Goal: Task Accomplishment & Management: Manage account settings

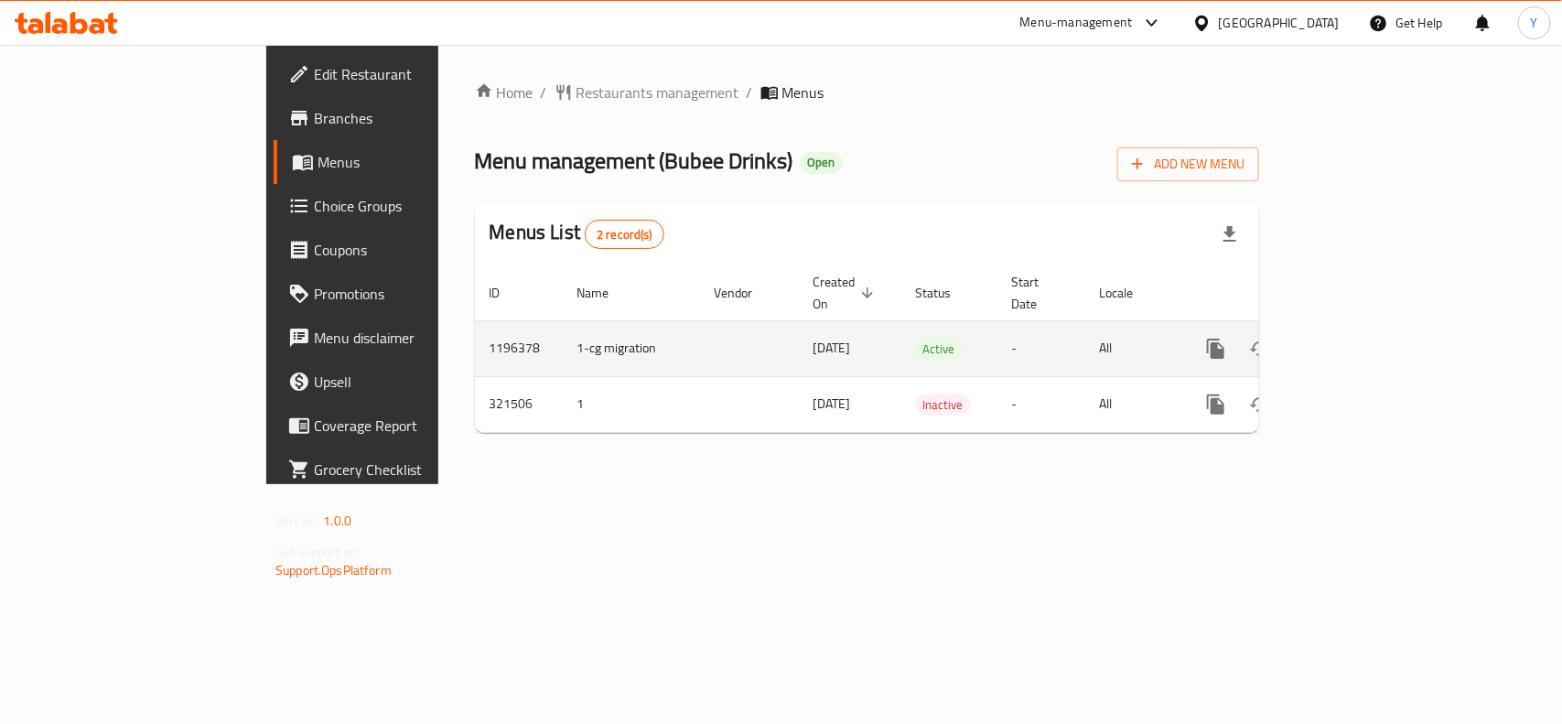
click at [1359, 338] on icon "enhanced table" at bounding box center [1348, 349] width 22 height 22
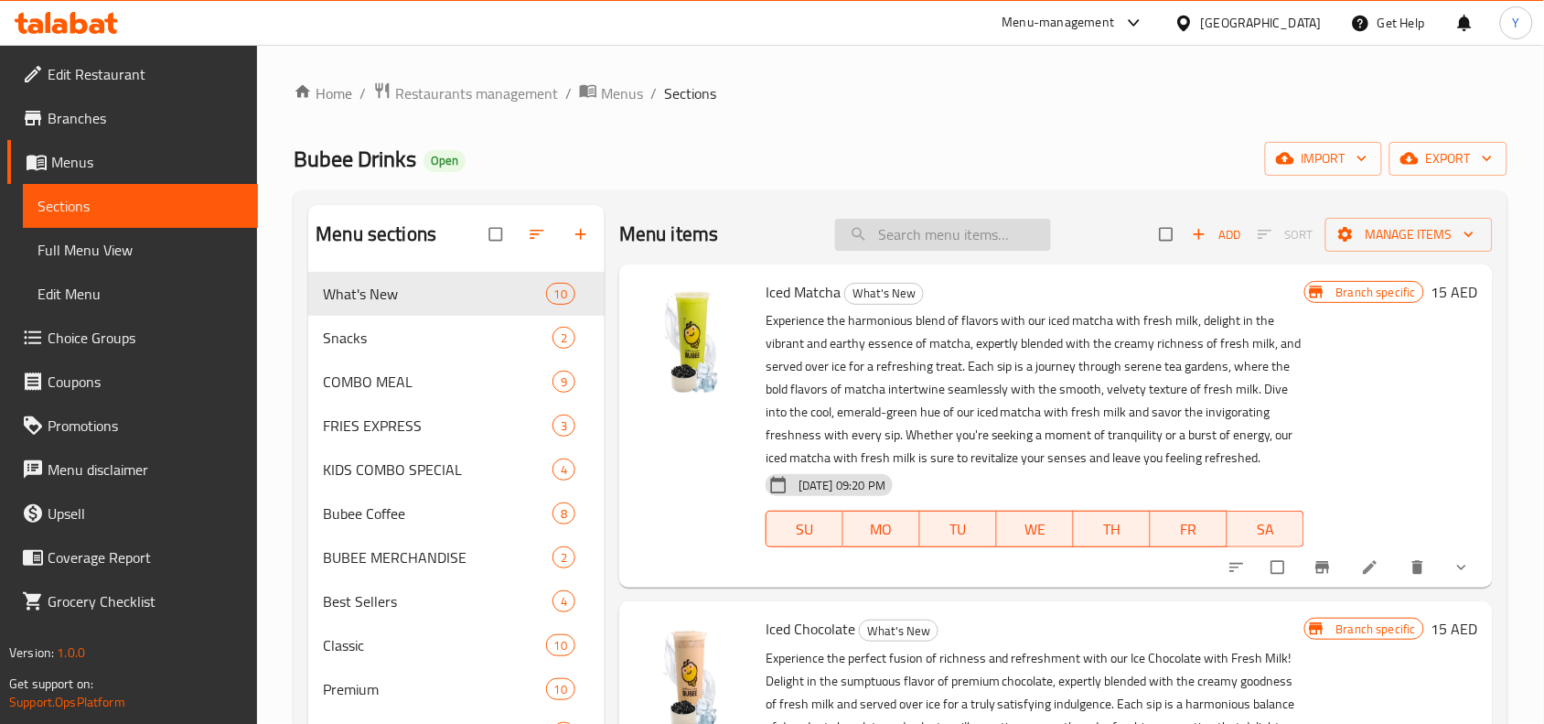
click at [963, 245] on input "search" at bounding box center [943, 235] width 216 height 32
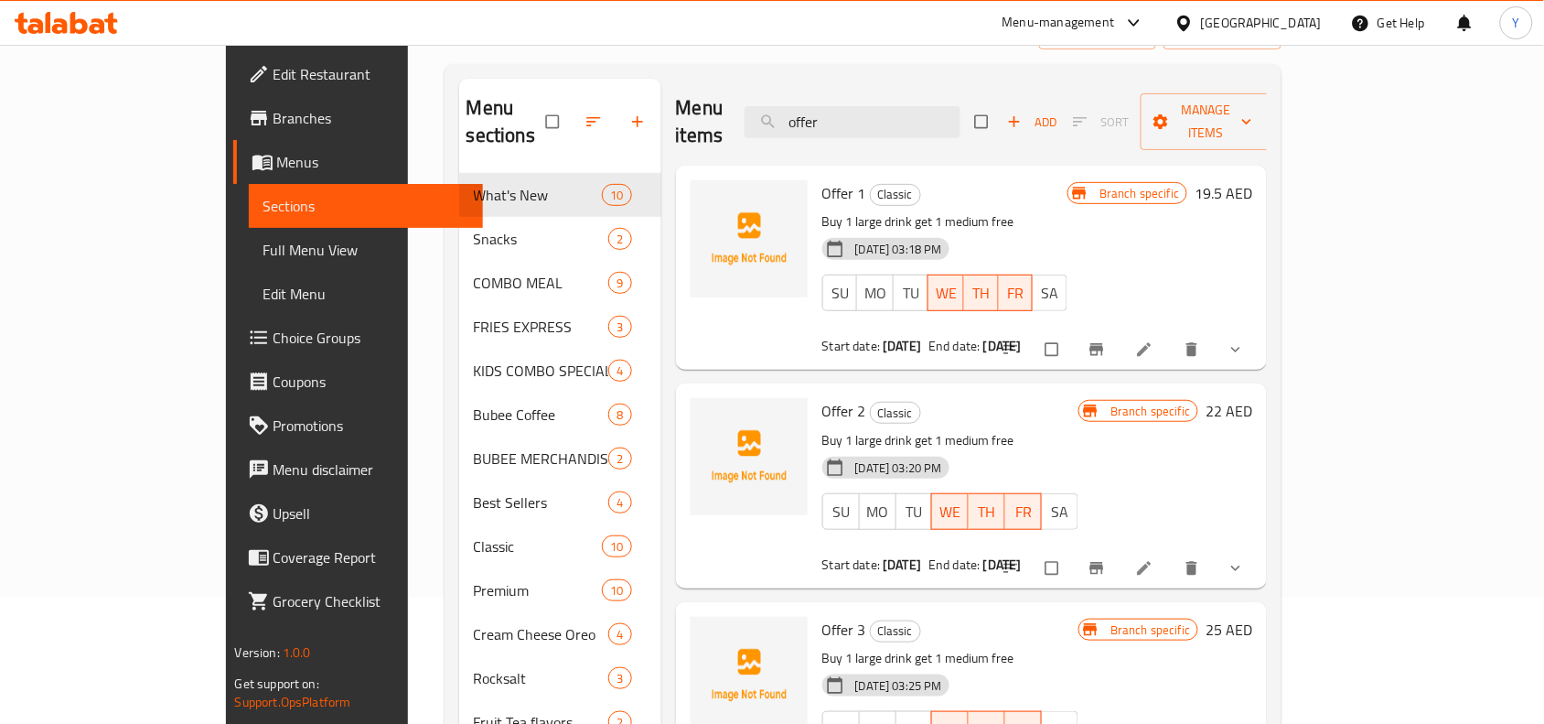
scroll to position [229, 0]
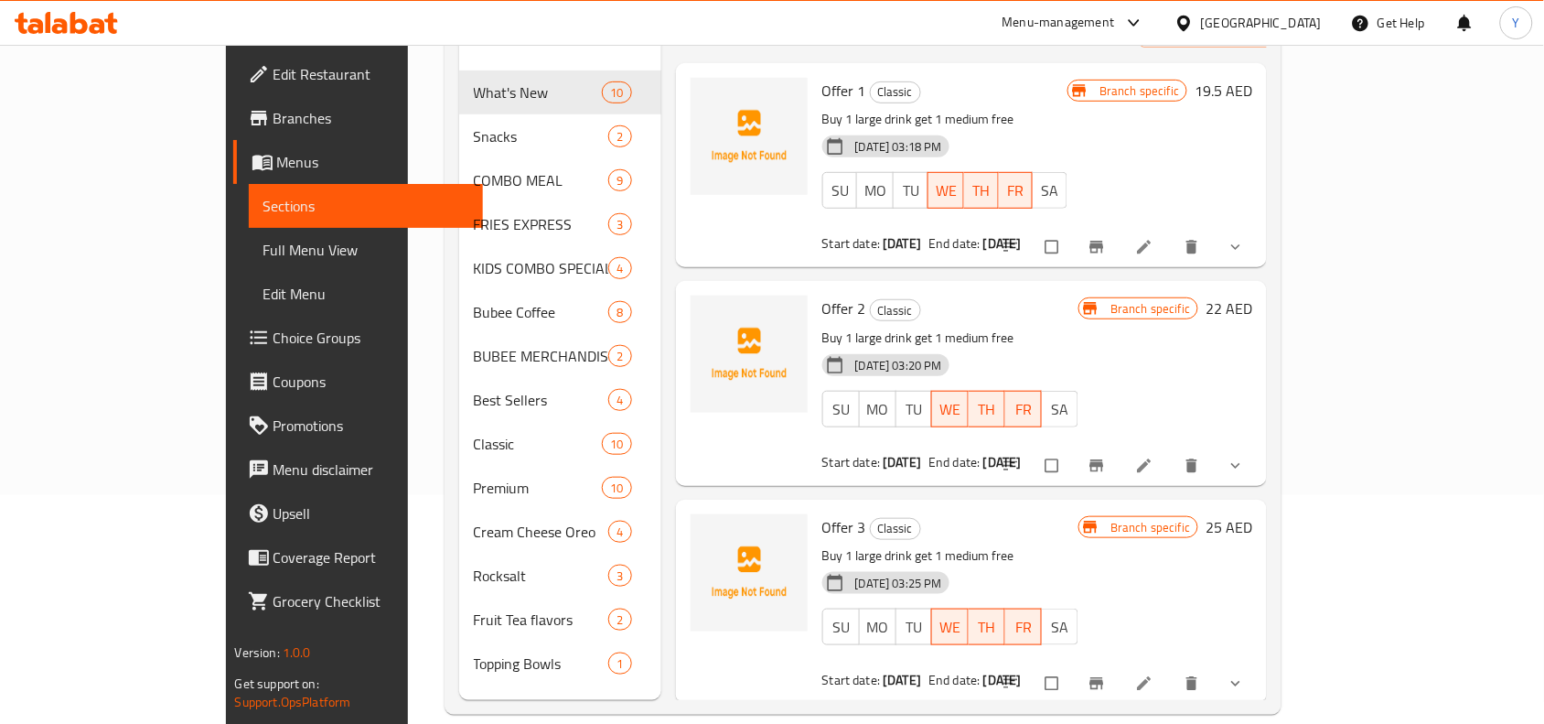
type input "offer"
click at [1073, 231] on input "checkbox" at bounding box center [1054, 247] width 38 height 35
checkbox input "true"
click at [1073, 448] on input "checkbox" at bounding box center [1054, 465] width 38 height 35
checkbox input "true"
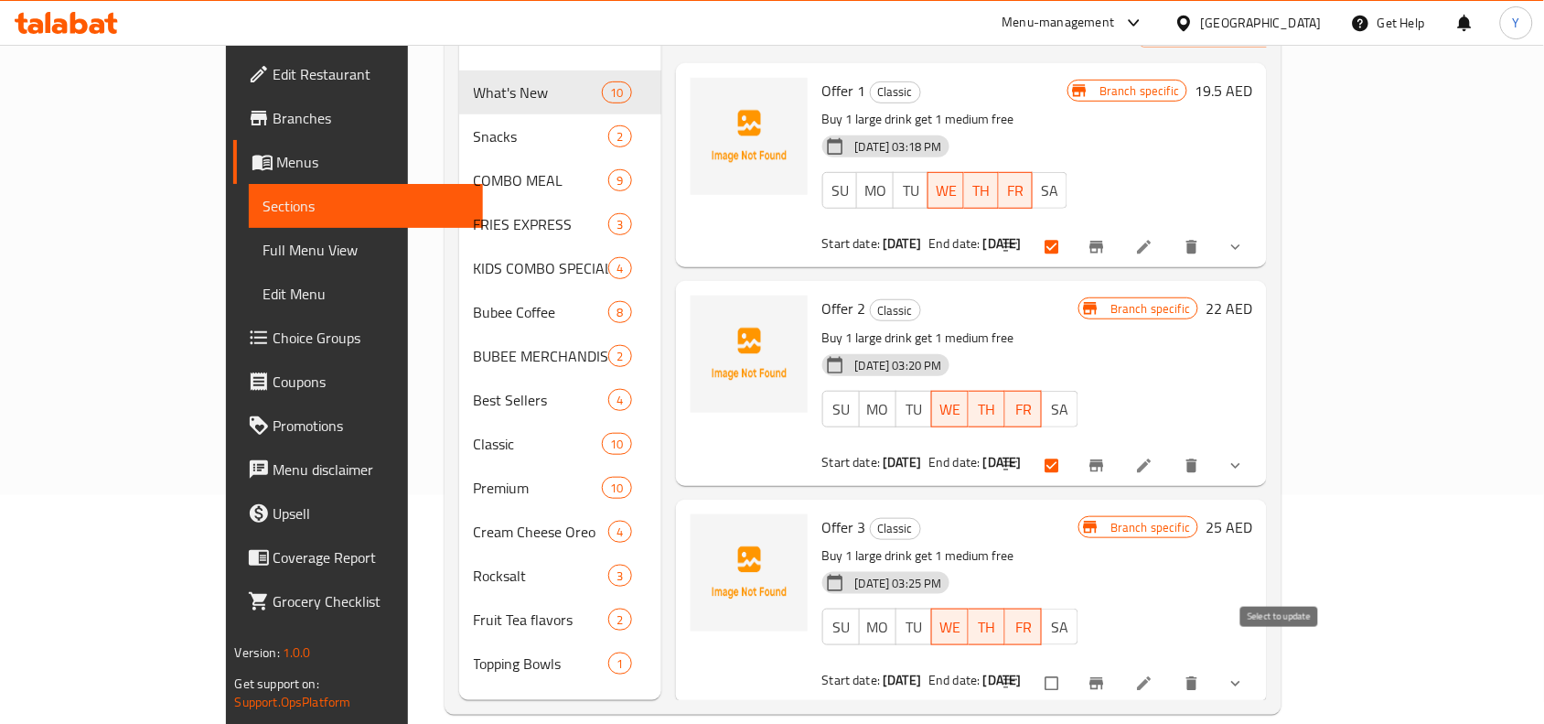
click at [1073, 666] on input "checkbox" at bounding box center [1054, 683] width 38 height 35
checkbox input "true"
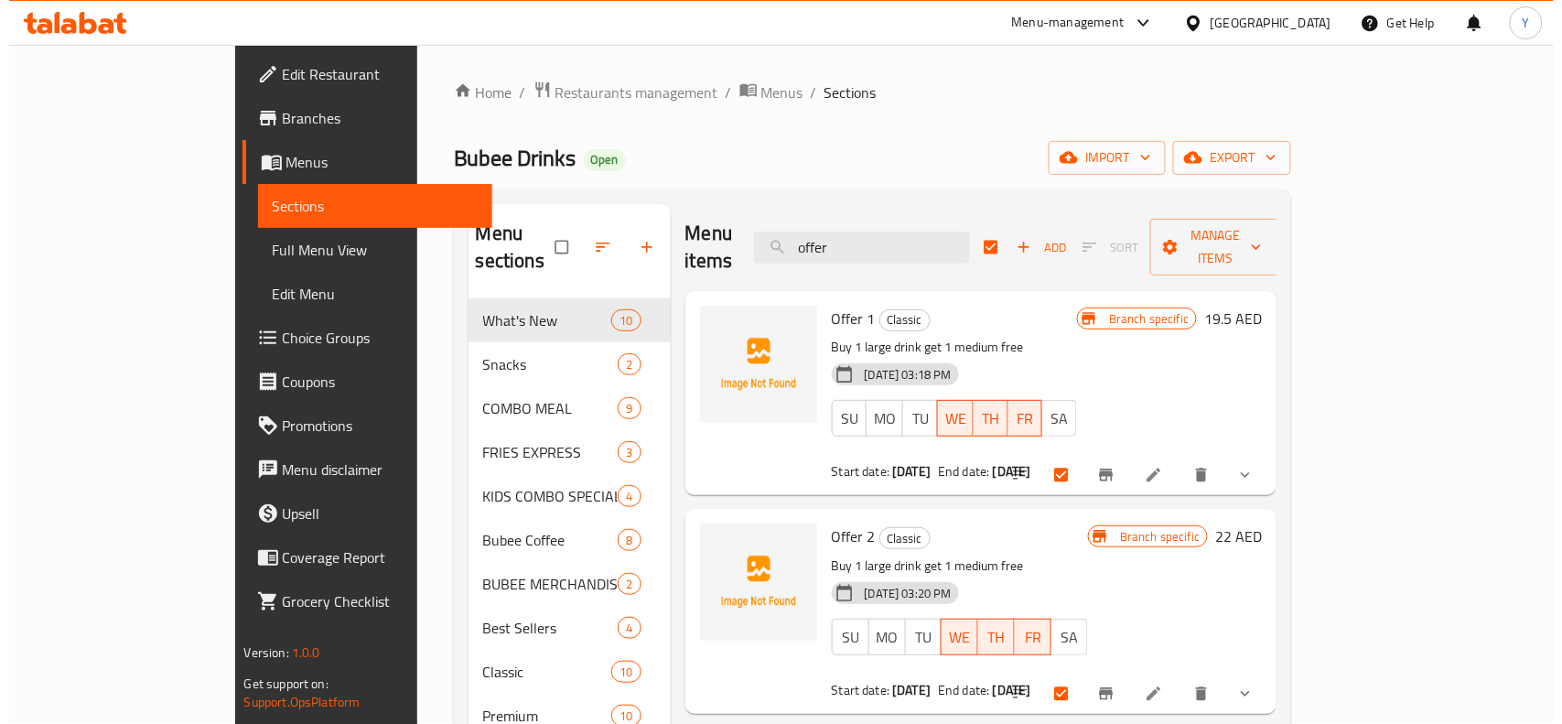
scroll to position [0, 0]
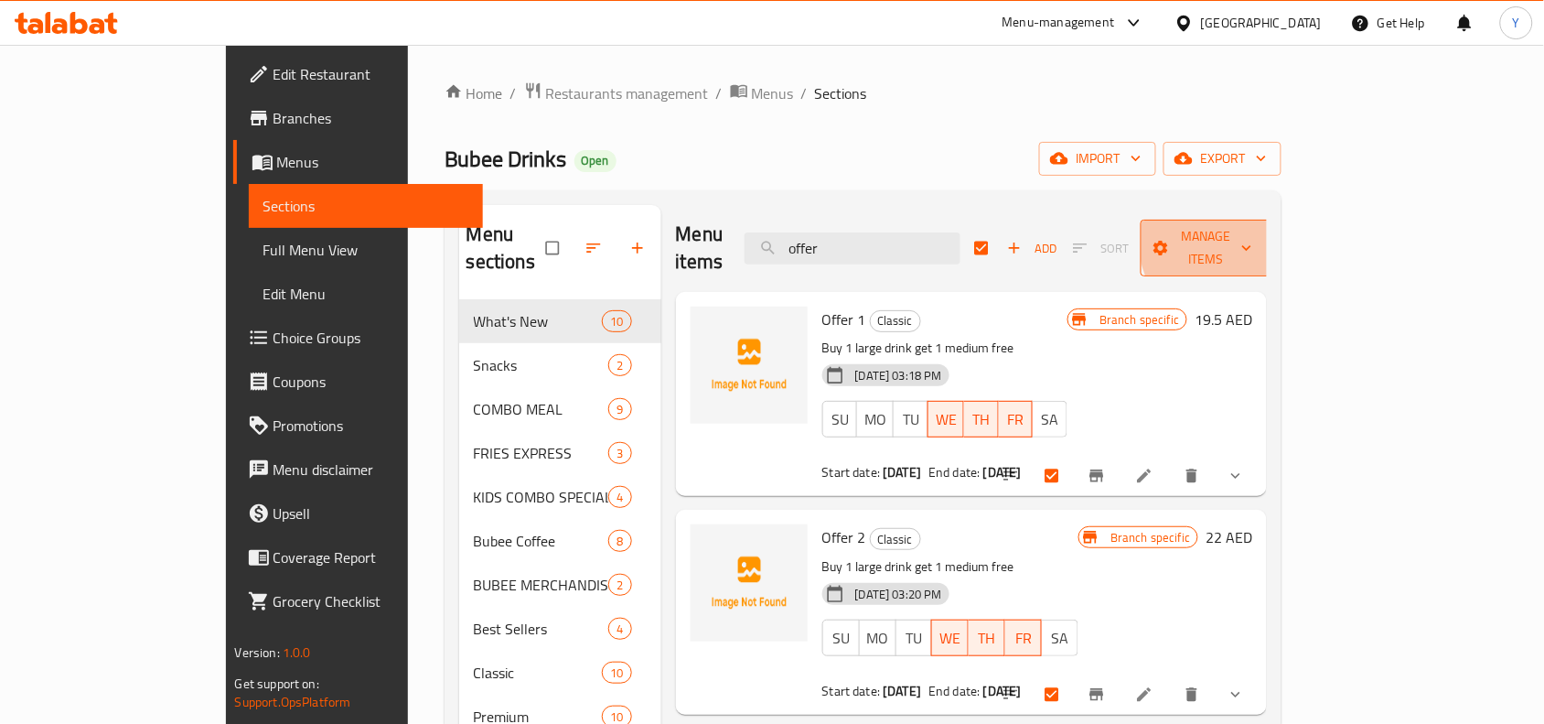
click at [1256, 238] on span "Manage items" at bounding box center [1206, 248] width 101 height 46
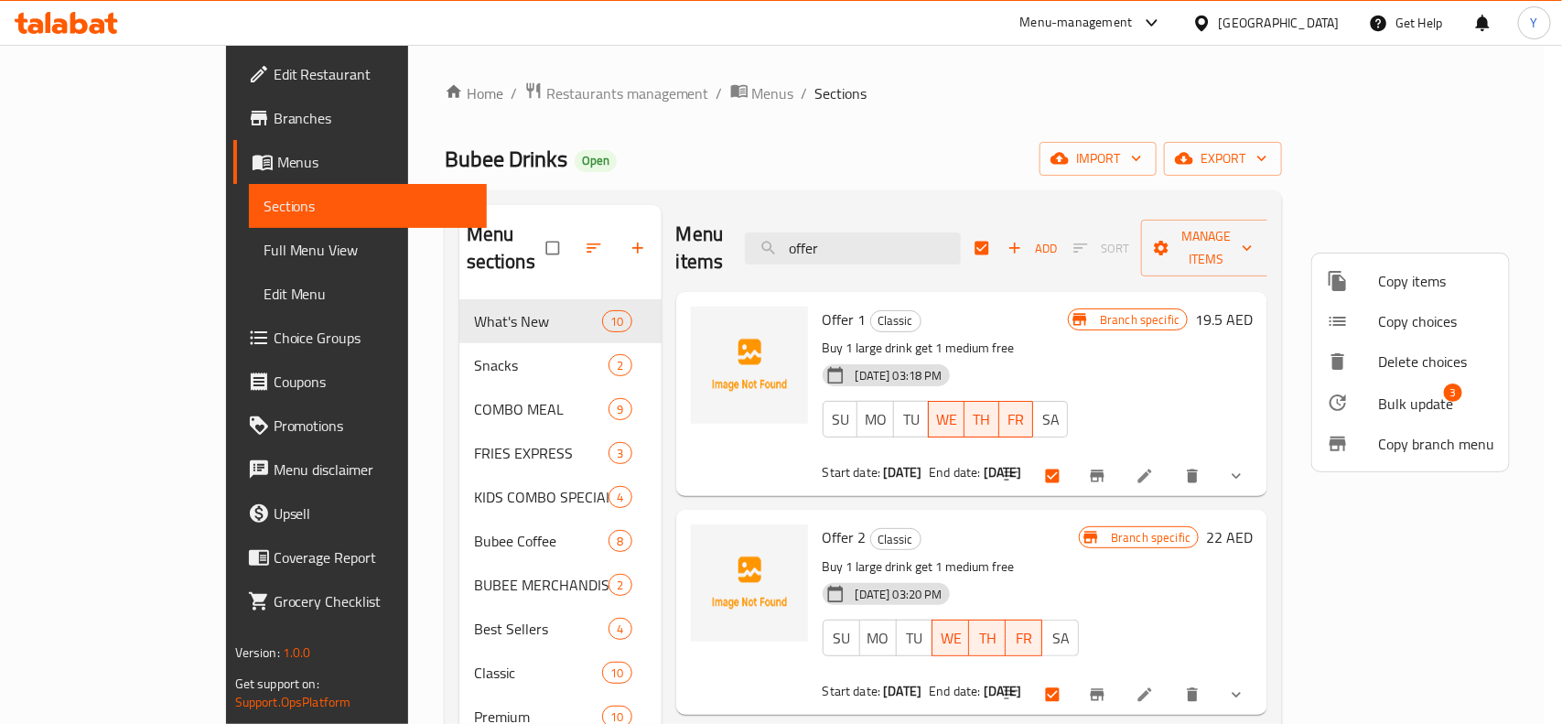
click at [1403, 393] on span "Bulk update" at bounding box center [1415, 404] width 75 height 22
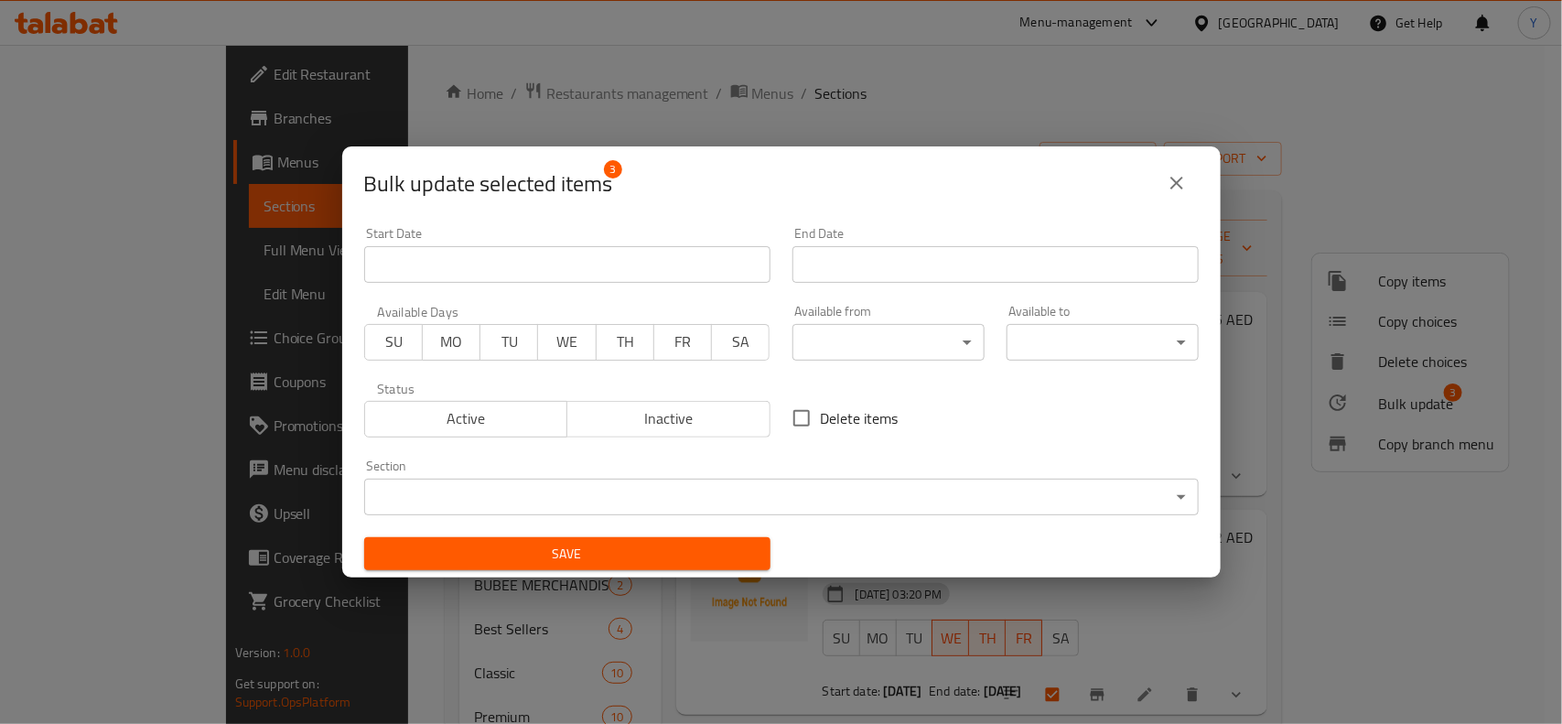
click at [623, 422] on span "Inactive" at bounding box center [669, 418] width 188 height 27
click at [648, 544] on span "Save" at bounding box center [567, 554] width 377 height 23
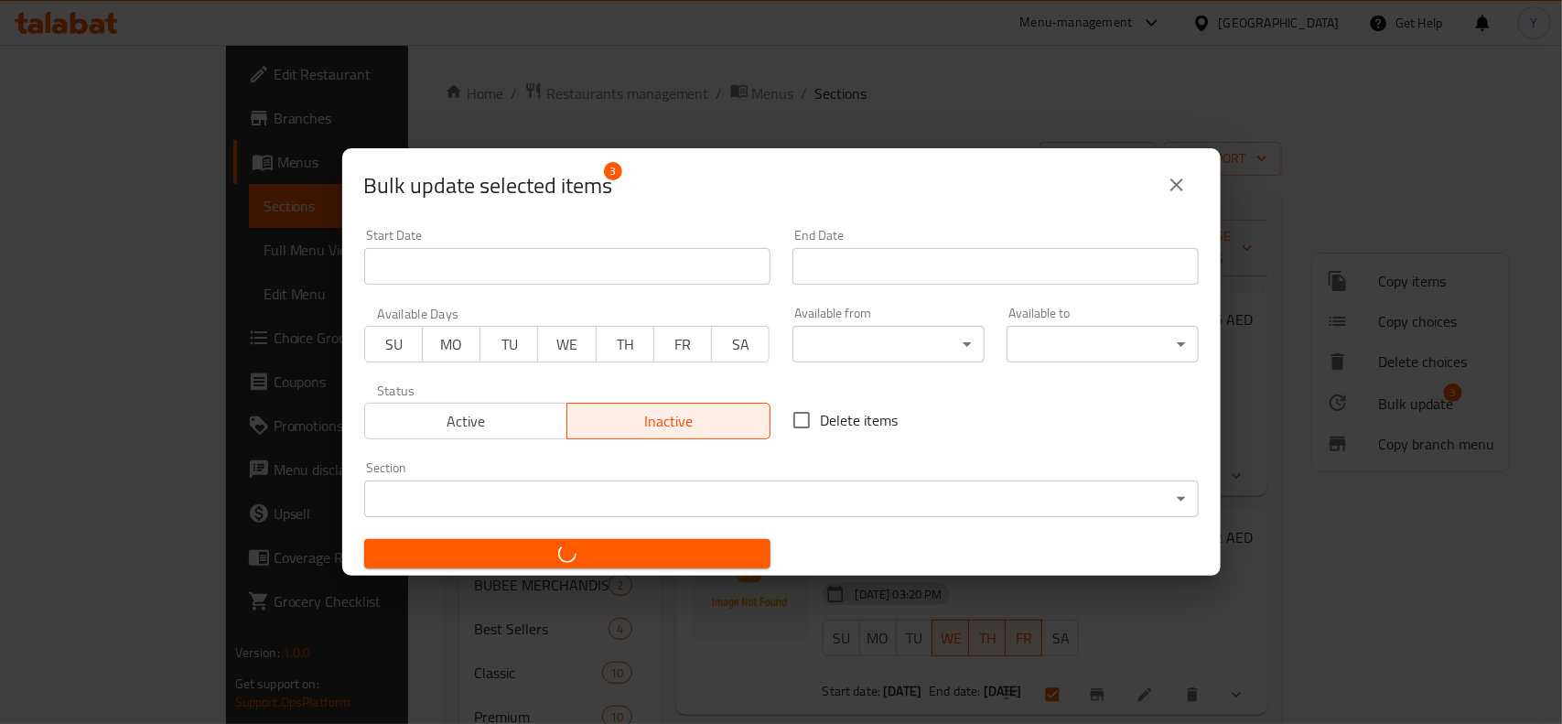
checkbox input "false"
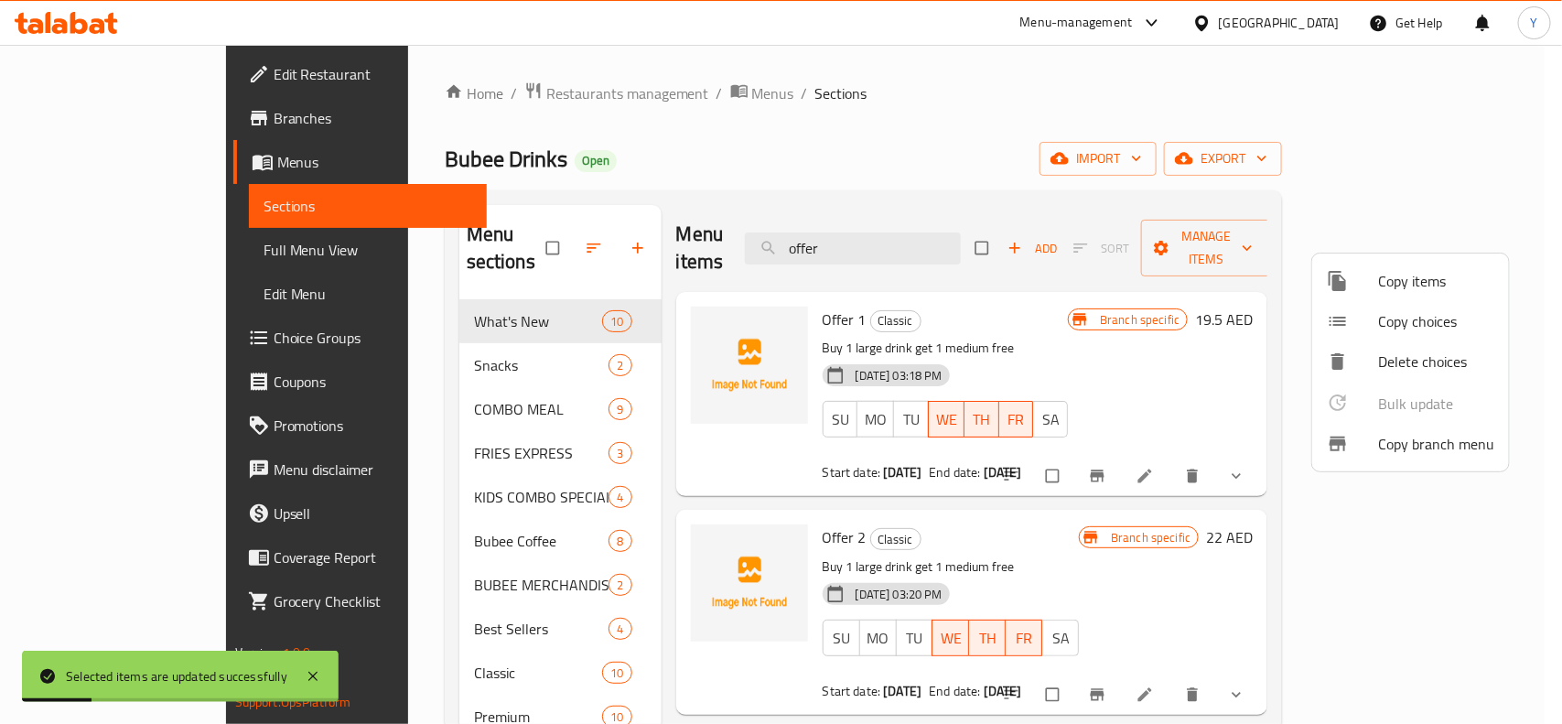
click at [1098, 504] on div at bounding box center [781, 362] width 1562 height 724
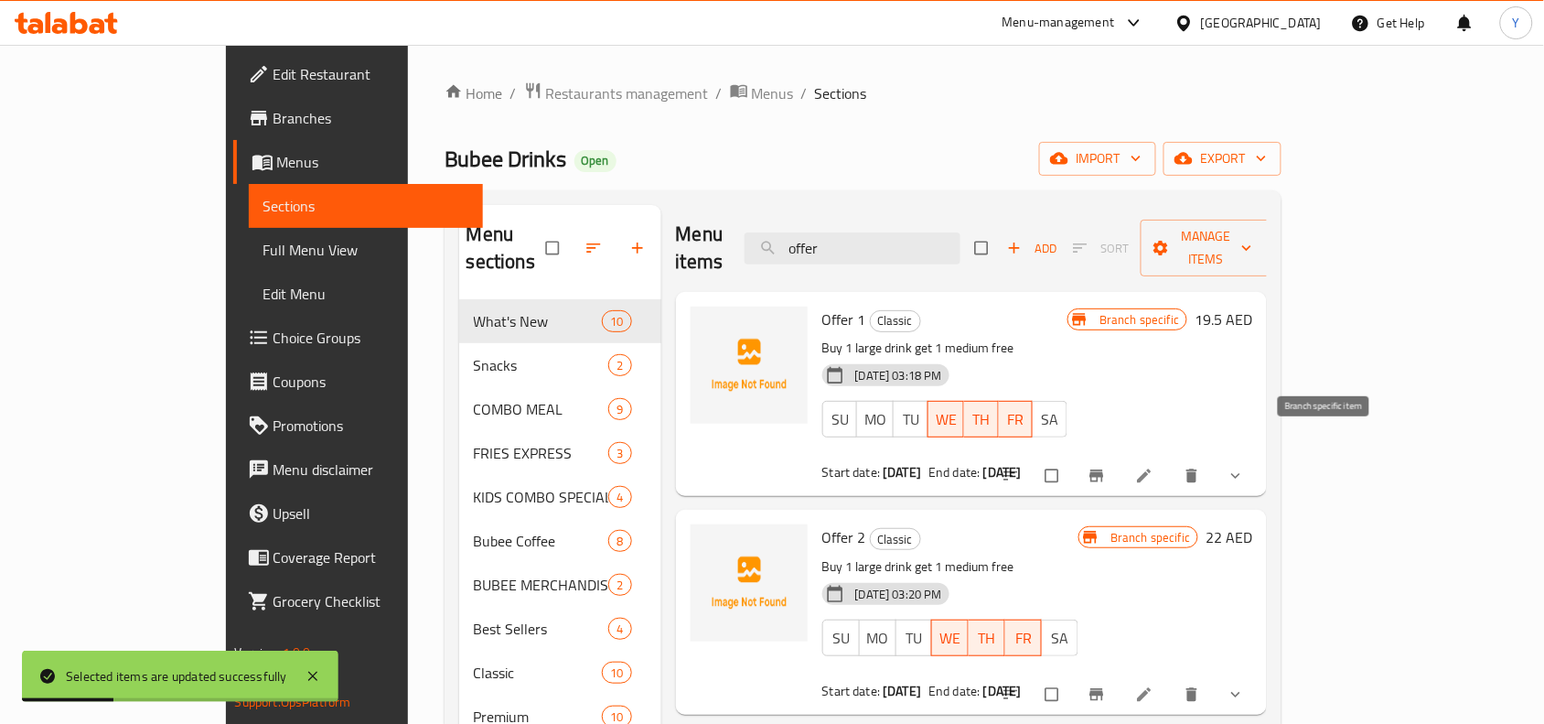
click at [1104, 470] on icon "Branch-specific-item" at bounding box center [1098, 476] width 14 height 12
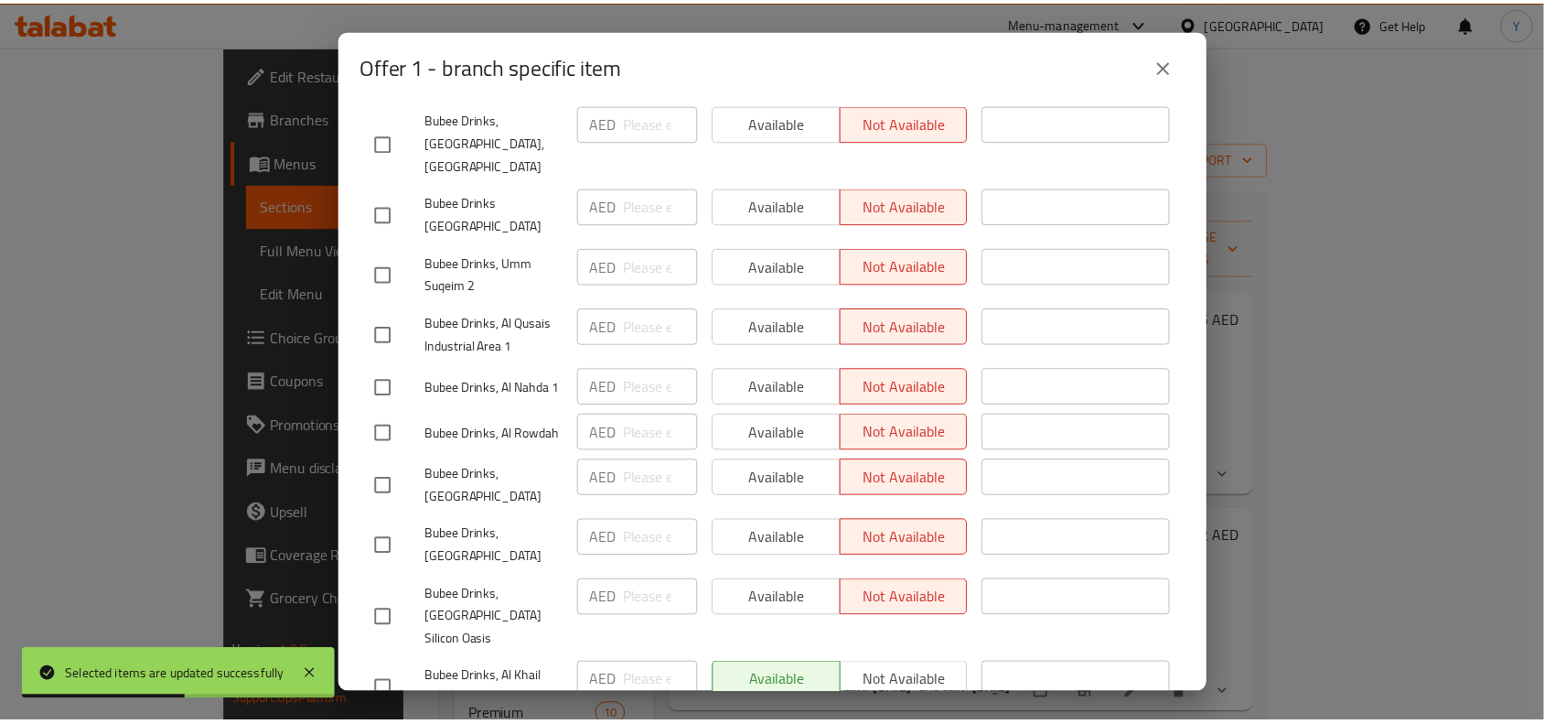
scroll to position [2112, 0]
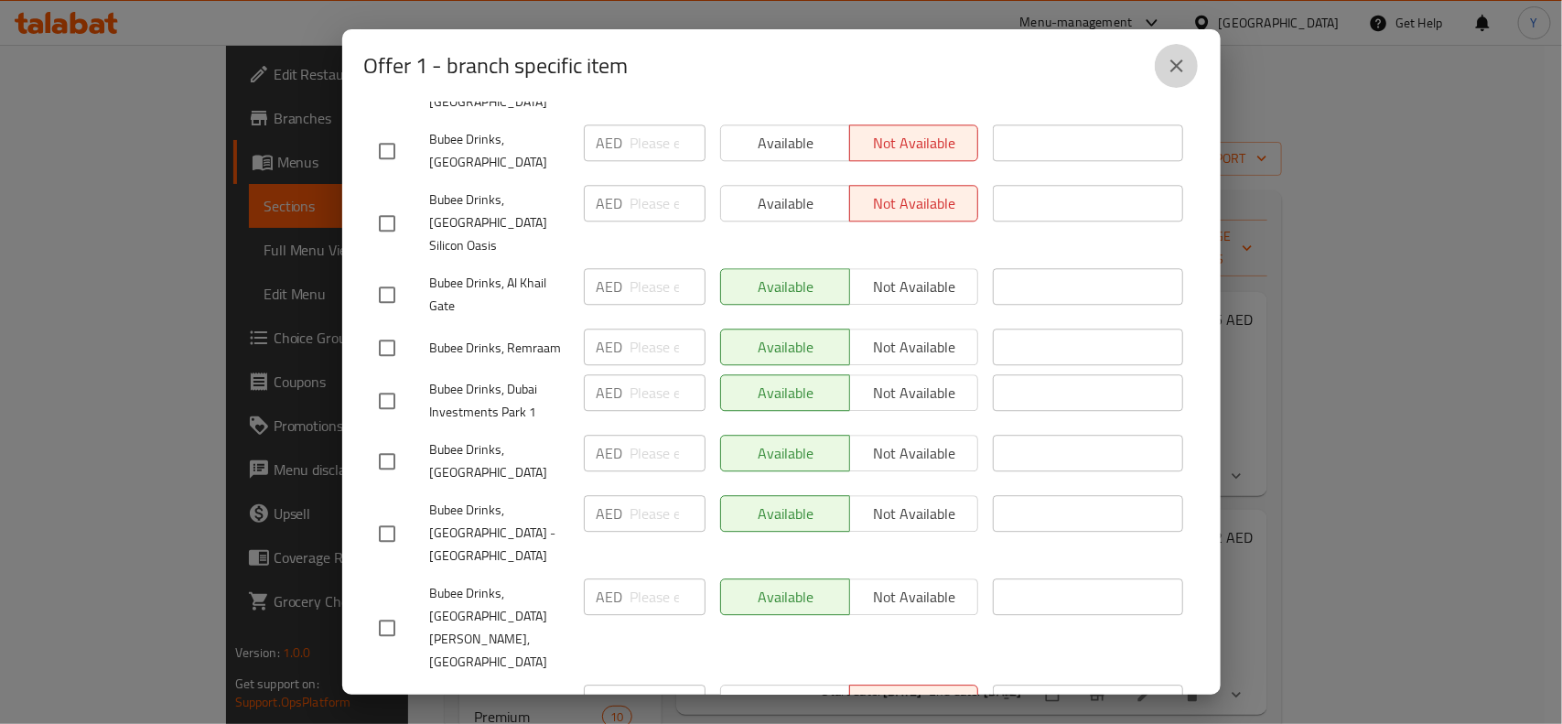
click at [1172, 78] on button "close" at bounding box center [1177, 66] width 44 height 44
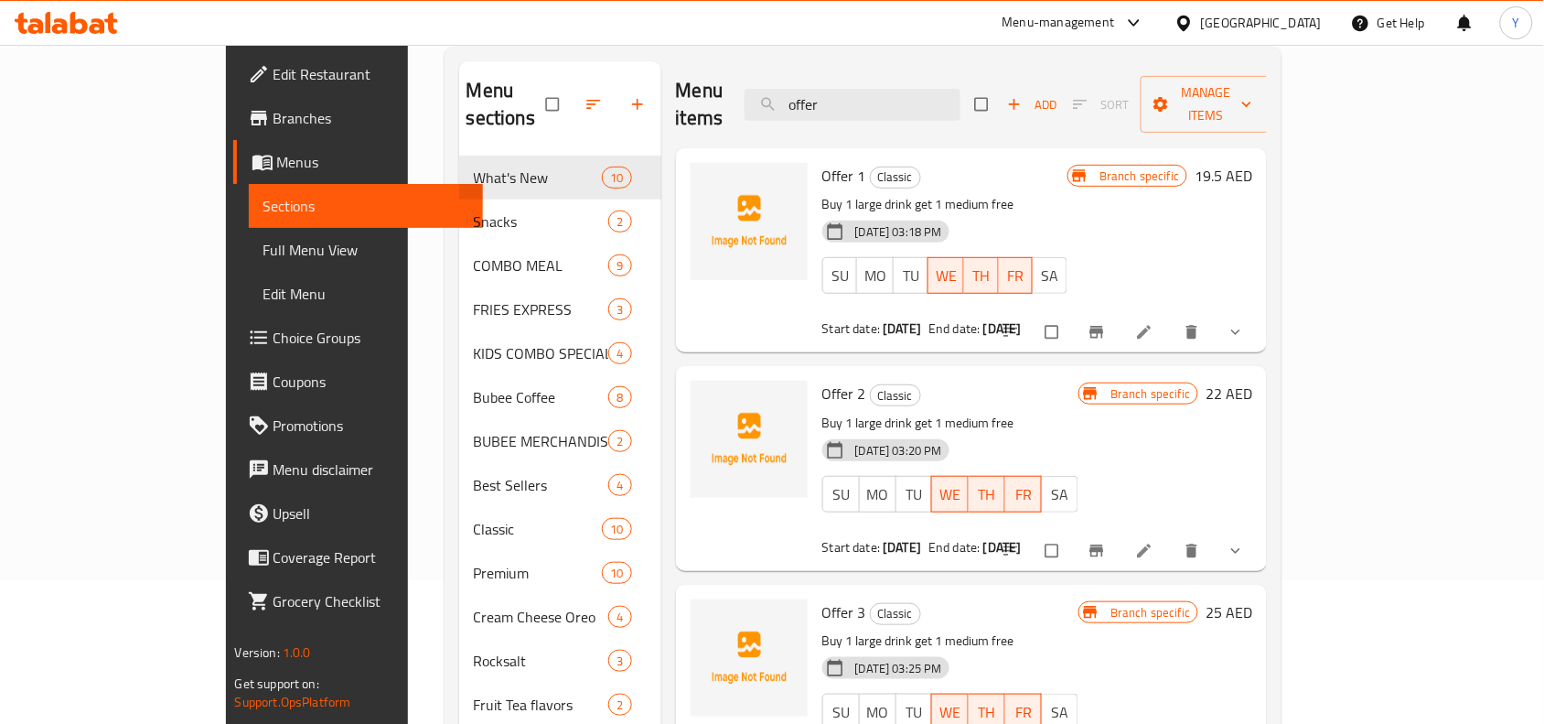
scroll to position [0, 0]
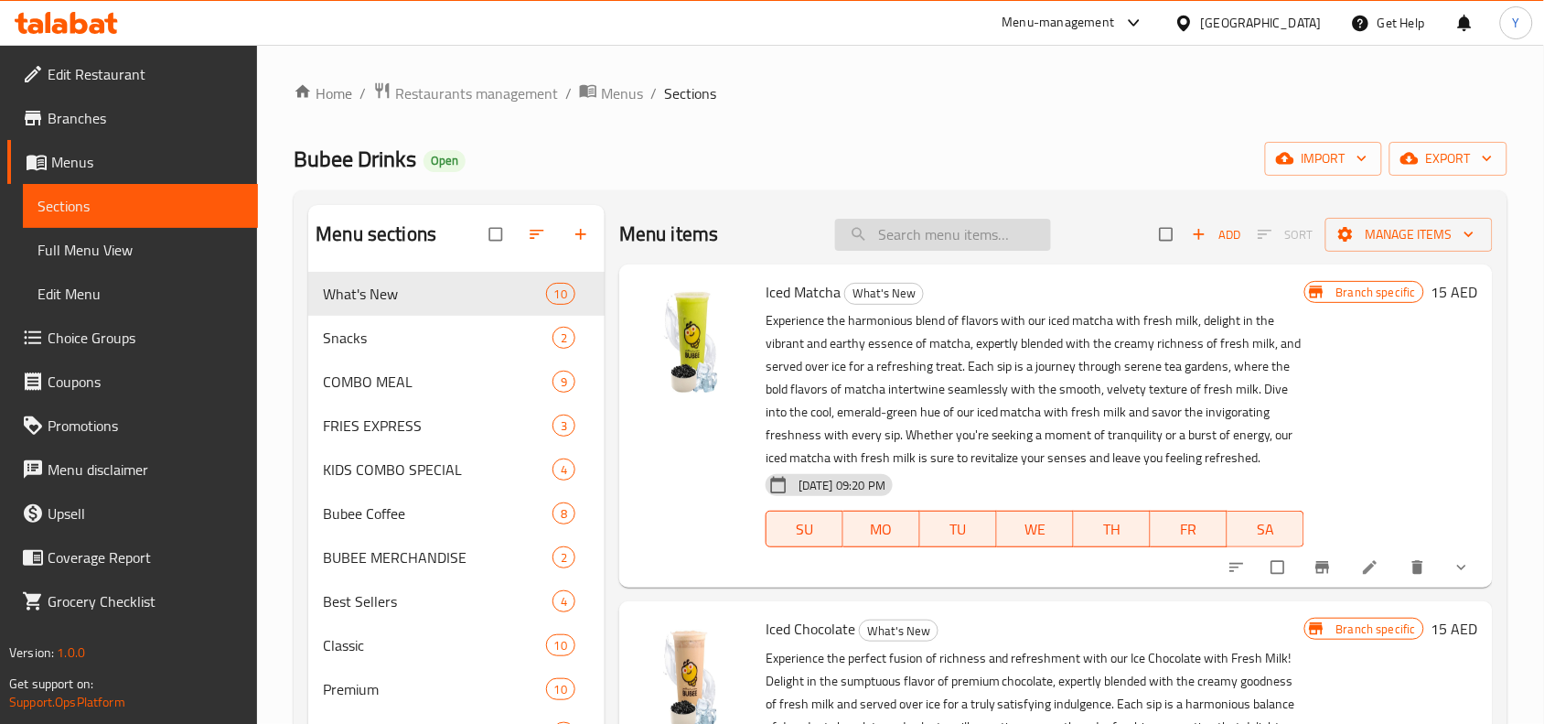
click at [984, 231] on input "search" at bounding box center [943, 235] width 216 height 32
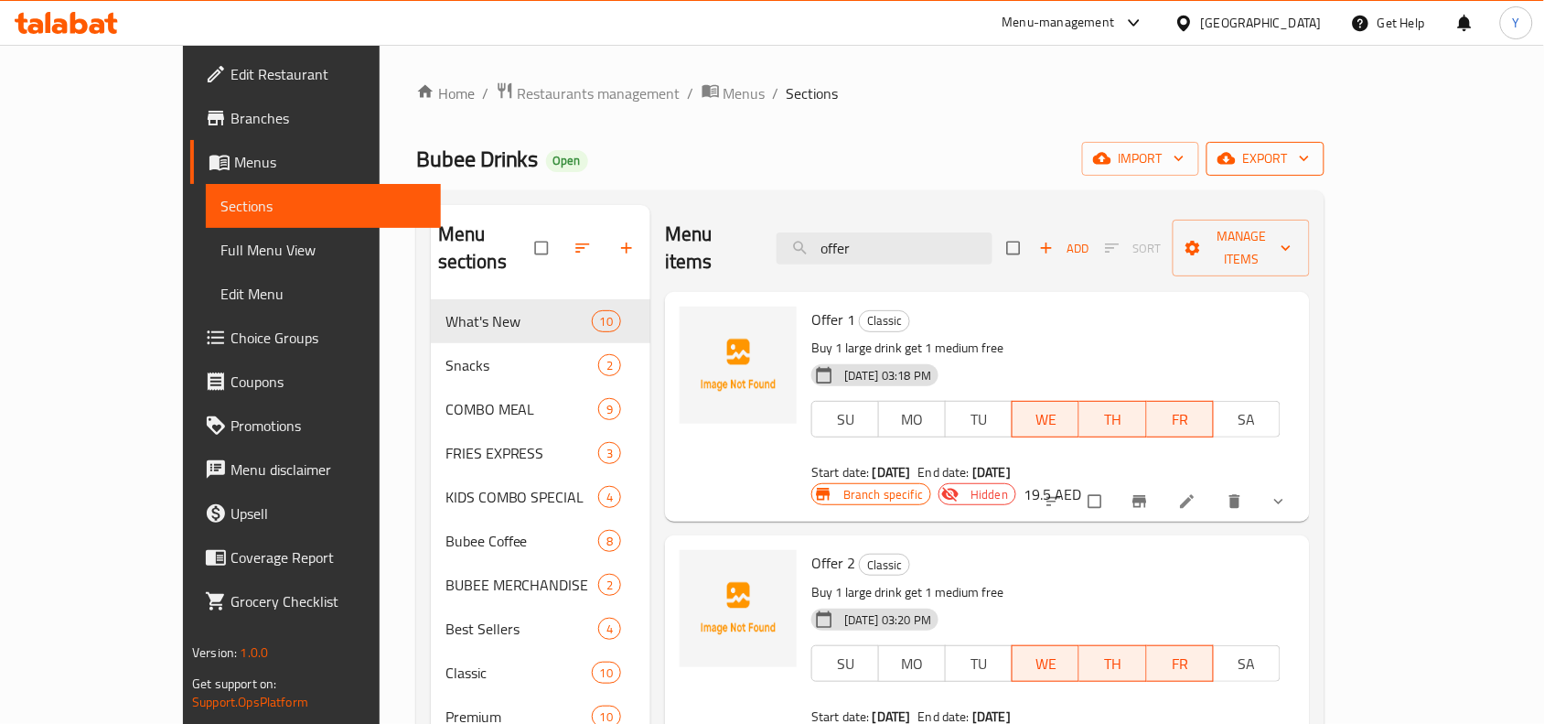
type input "offer"
click at [1310, 147] on span "export" at bounding box center [1265, 158] width 89 height 23
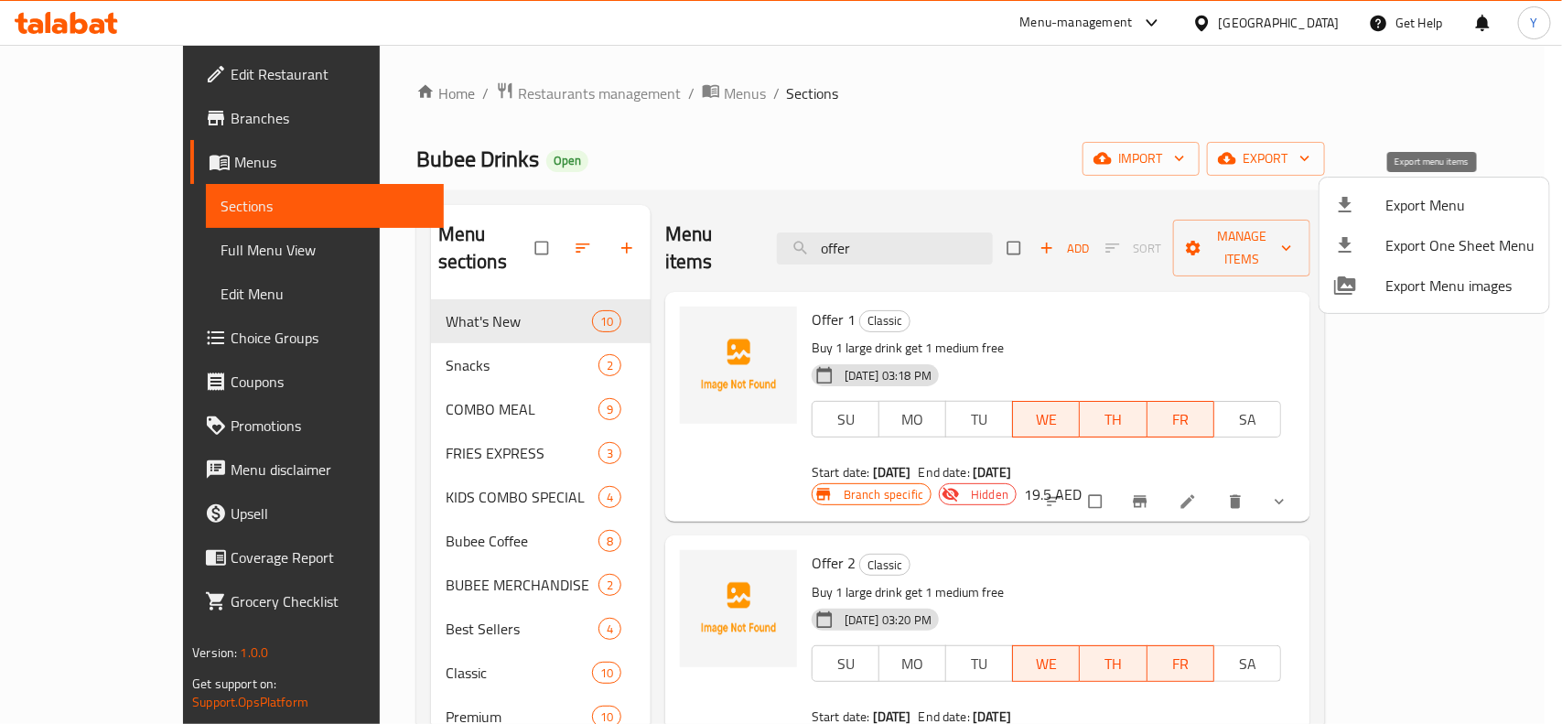
click at [1407, 222] on li "Export Menu" at bounding box center [1434, 205] width 230 height 40
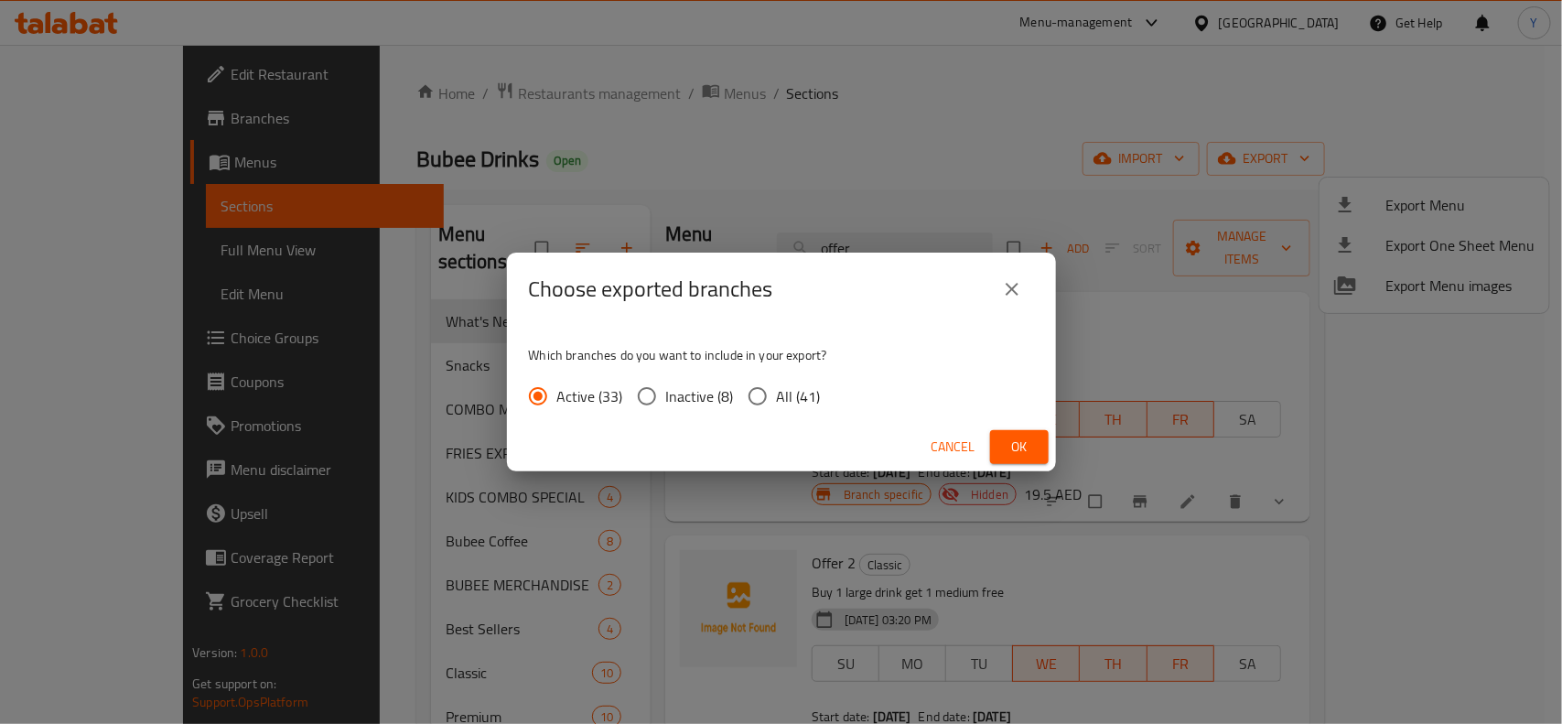
click at [787, 385] on span "All (41)" at bounding box center [799, 396] width 44 height 22
click at [777, 384] on input "All (41)" at bounding box center [757, 396] width 38 height 38
radio input "true"
drag, startPoint x: 989, startPoint y: 437, endPoint x: 999, endPoint y: 440, distance: 10.4
click at [999, 440] on div "Cancel Ok" at bounding box center [781, 447] width 549 height 48
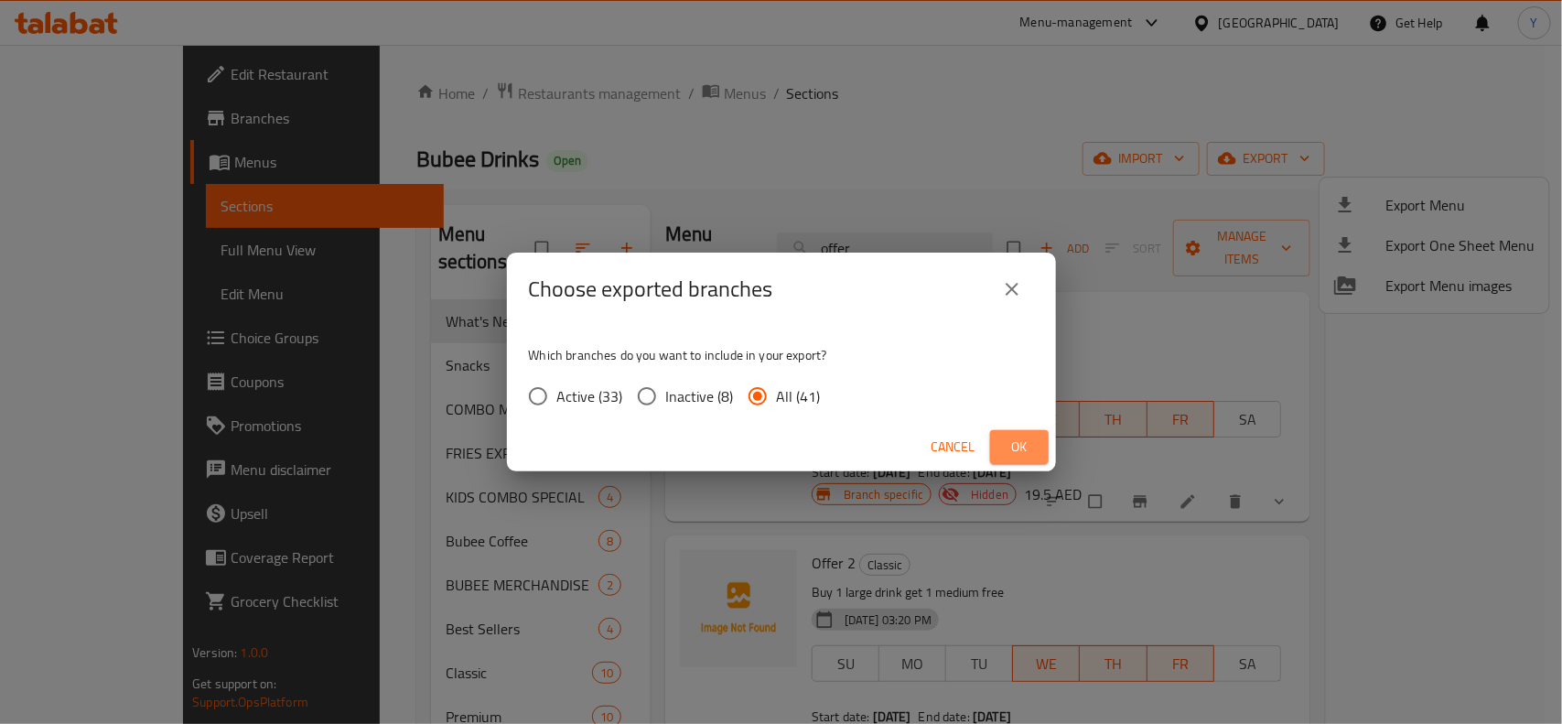
click at [1006, 442] on span "Ok" at bounding box center [1019, 447] width 29 height 23
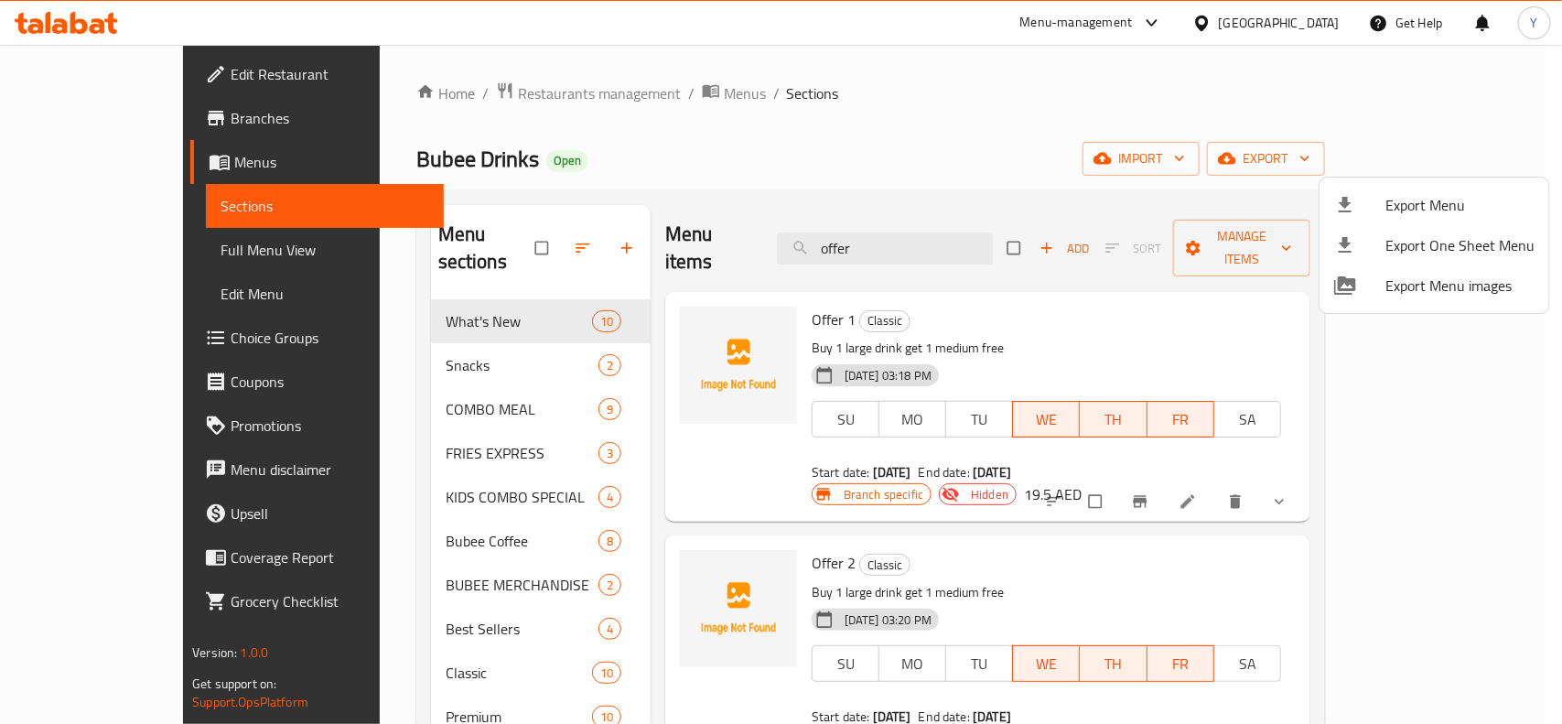
click at [102, 115] on div at bounding box center [781, 362] width 1562 height 724
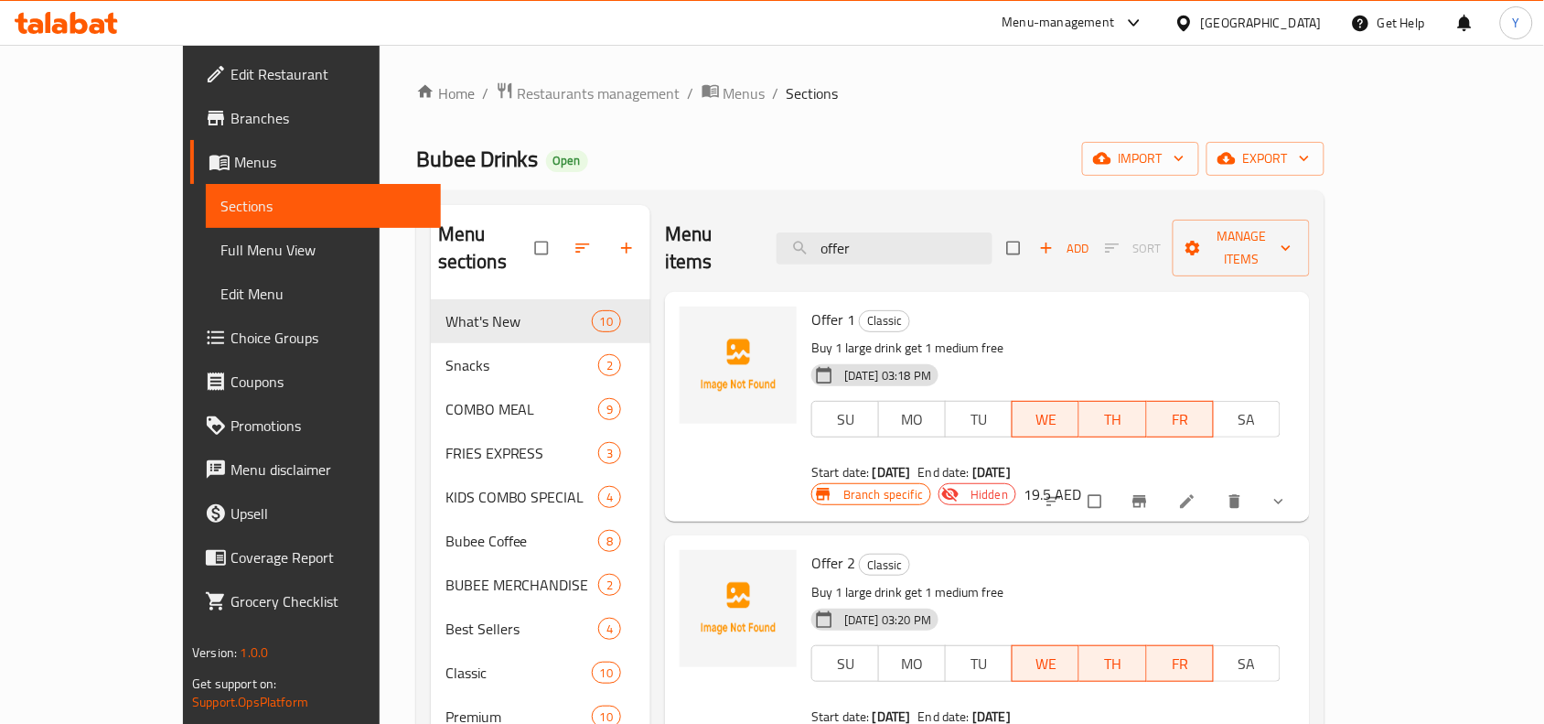
click at [231, 117] on span "Branches" at bounding box center [329, 118] width 196 height 22
